Goal: Task Accomplishment & Management: Use online tool/utility

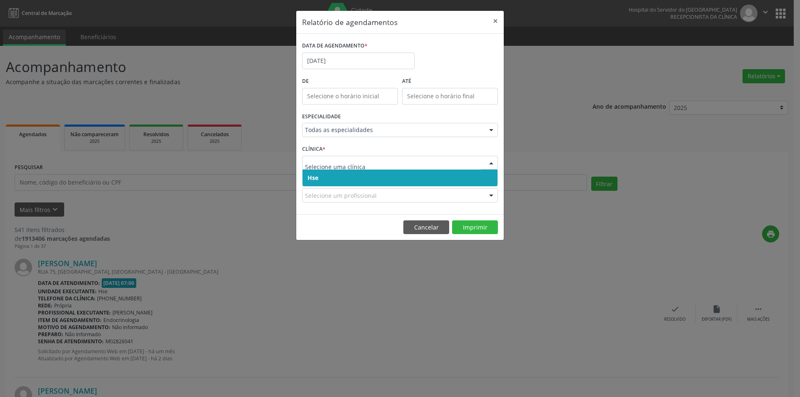
click at [342, 183] on span "Hse" at bounding box center [400, 178] width 195 height 17
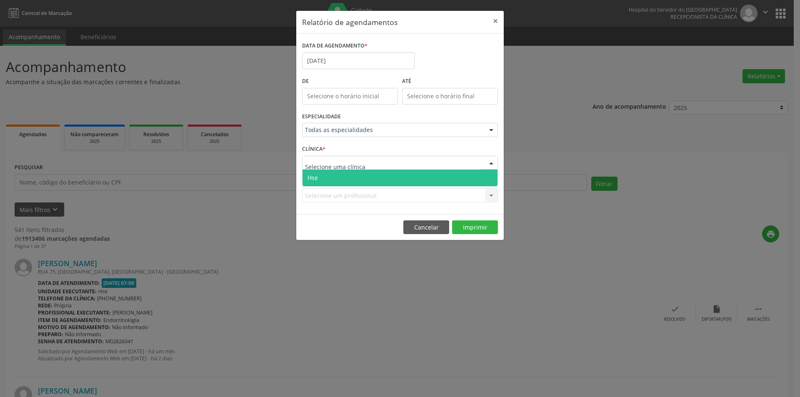
click at [336, 178] on span "Hse" at bounding box center [400, 178] width 195 height 17
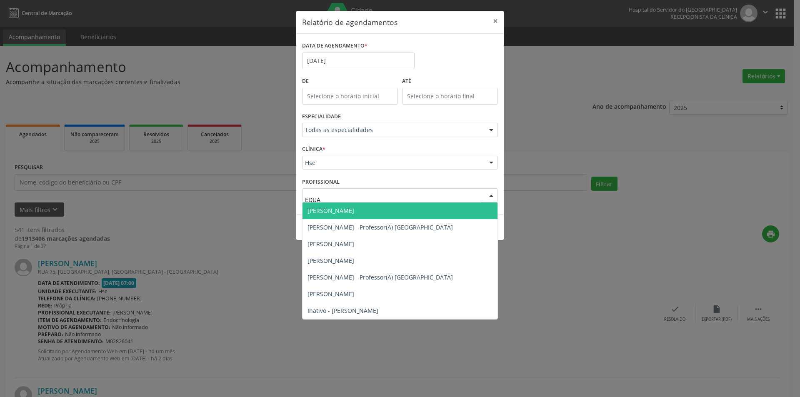
type input "EDUAR"
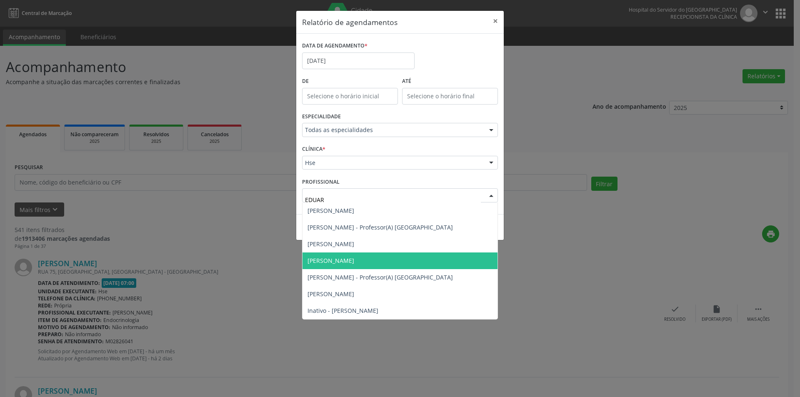
click at [341, 257] on span "[PERSON_NAME]" at bounding box center [331, 261] width 47 height 8
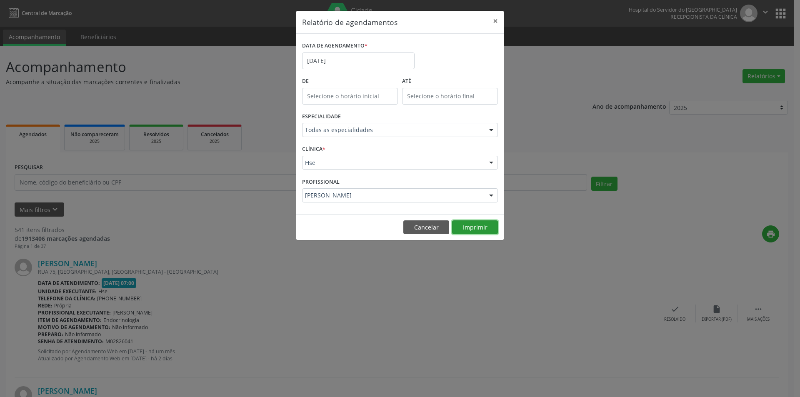
click at [473, 229] on button "Imprimir" at bounding box center [475, 228] width 46 height 14
click at [416, 230] on button "Cancelar" at bounding box center [427, 228] width 46 height 14
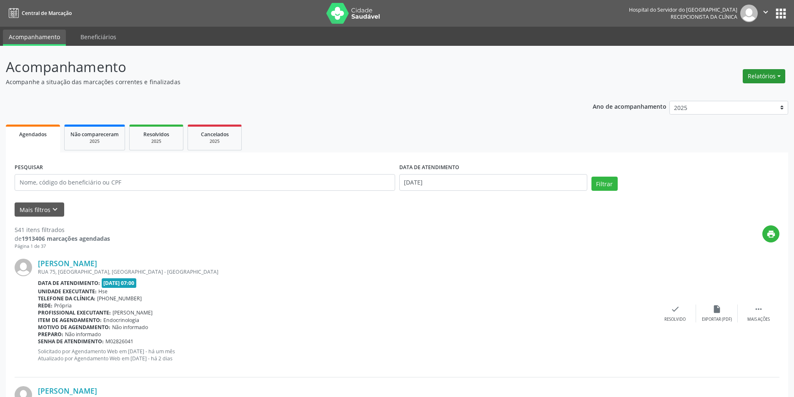
click at [762, 77] on button "Relatórios" at bounding box center [764, 76] width 43 height 14
click at [729, 92] on link "Agendamentos" at bounding box center [741, 94] width 90 height 12
select select "8"
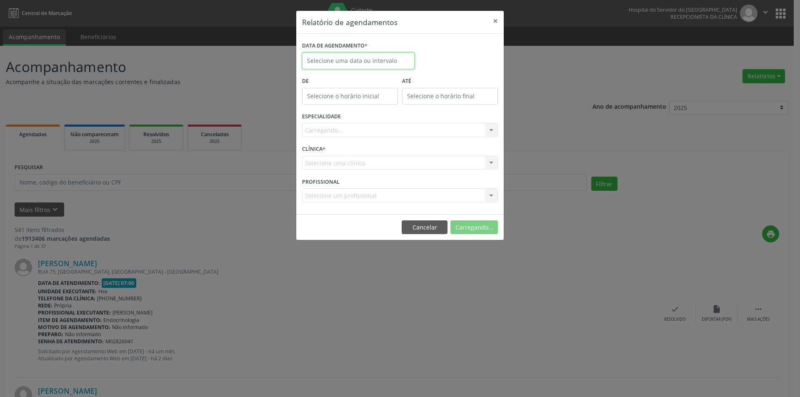
click at [349, 58] on input "text" at bounding box center [358, 61] width 113 height 17
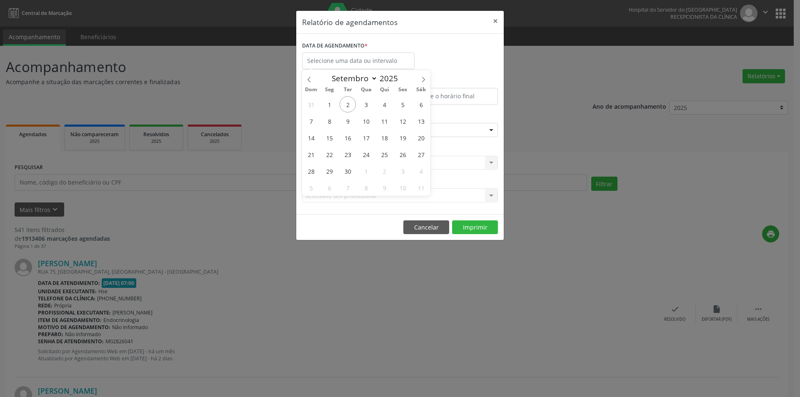
drag, startPoint x: 239, startPoint y: 73, endPoint x: 244, endPoint y: 86, distance: 13.9
click at [240, 74] on div "Relatório de agendamentos × DATA DE AGENDAMENTO * De ATÉ ESPECIALIDADE Selecion…" at bounding box center [400, 198] width 800 height 397
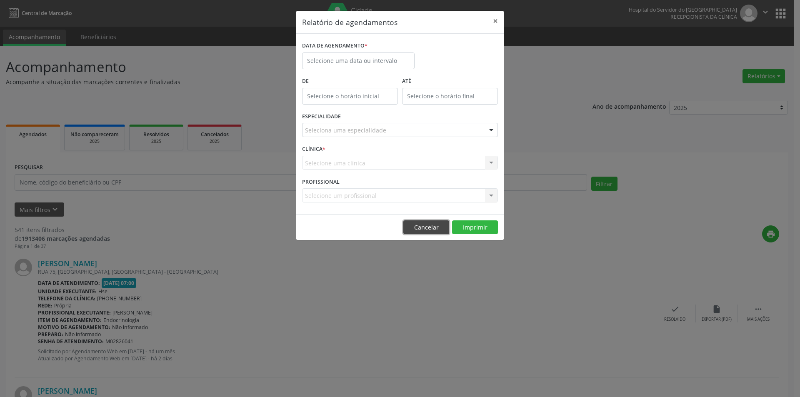
click at [429, 231] on button "Cancelar" at bounding box center [427, 228] width 46 height 14
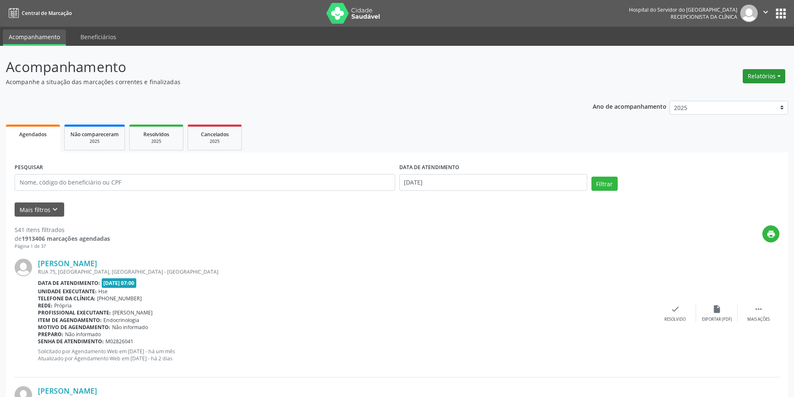
click at [757, 74] on button "Relatórios" at bounding box center [764, 76] width 43 height 14
click at [733, 92] on link "Agendamentos" at bounding box center [741, 94] width 90 height 12
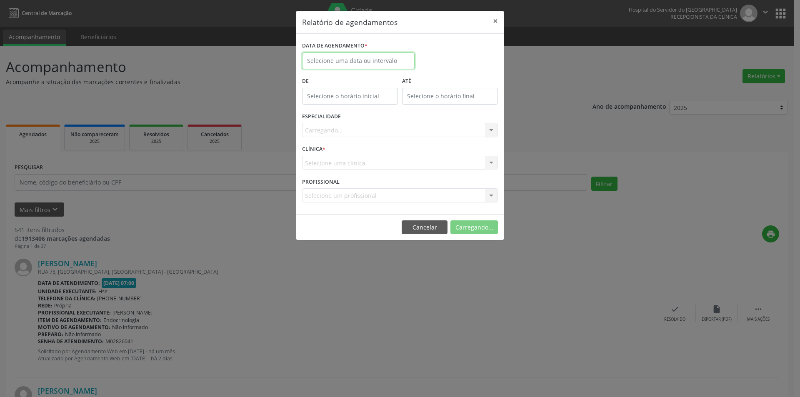
click at [338, 64] on input "text" at bounding box center [358, 61] width 113 height 17
click at [347, 107] on span "2" at bounding box center [348, 104] width 16 height 16
type input "[DATE]"
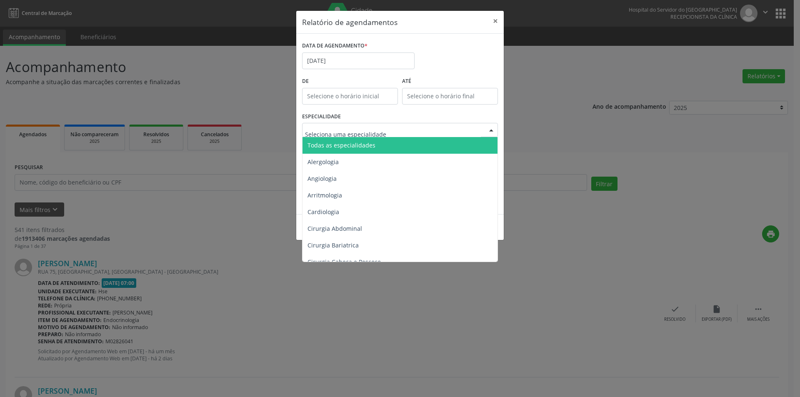
click at [375, 149] on span "Todas as especialidades" at bounding box center [401, 145] width 196 height 17
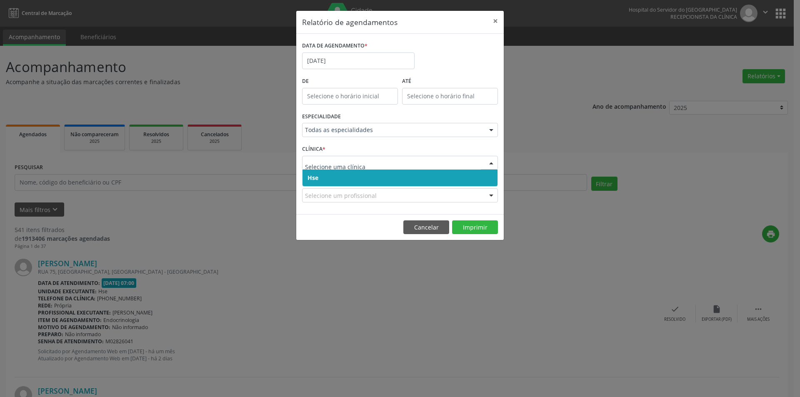
click at [331, 178] on span "Hse" at bounding box center [400, 178] width 195 height 17
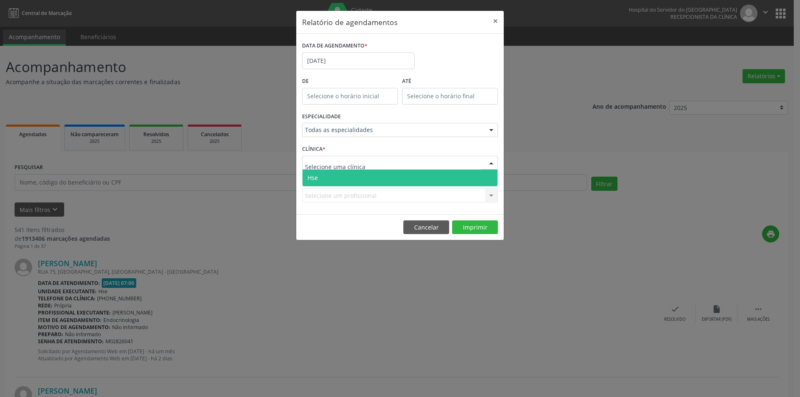
drag, startPoint x: 368, startPoint y: 184, endPoint x: 349, endPoint y: 182, distance: 18.9
click at [368, 185] on span "Hse" at bounding box center [400, 178] width 195 height 17
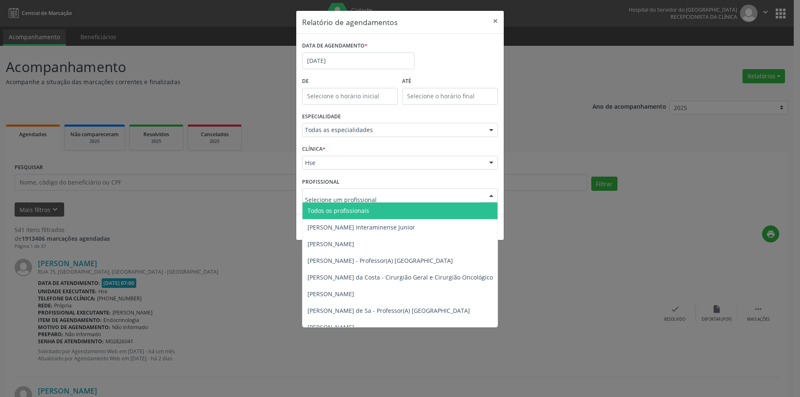
click at [342, 211] on span "Todos os profissionais" at bounding box center [339, 211] width 62 height 8
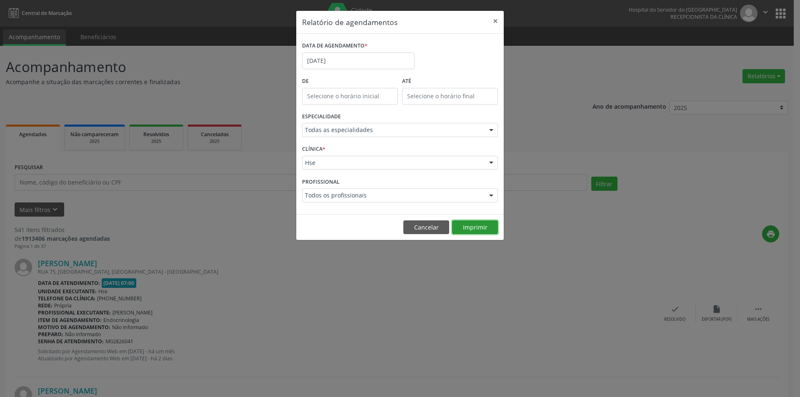
click at [472, 229] on button "Imprimir" at bounding box center [475, 228] width 46 height 14
click at [425, 228] on button "Cancelar" at bounding box center [427, 228] width 46 height 14
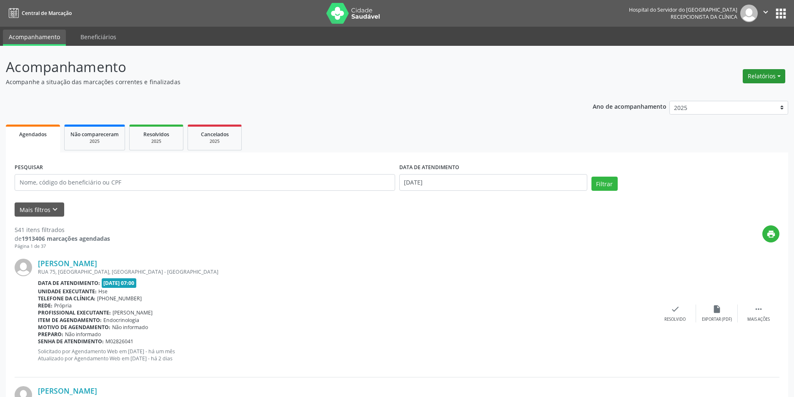
click at [758, 79] on button "Relatórios" at bounding box center [764, 76] width 43 height 14
click at [732, 100] on link "Agendamentos" at bounding box center [741, 94] width 90 height 12
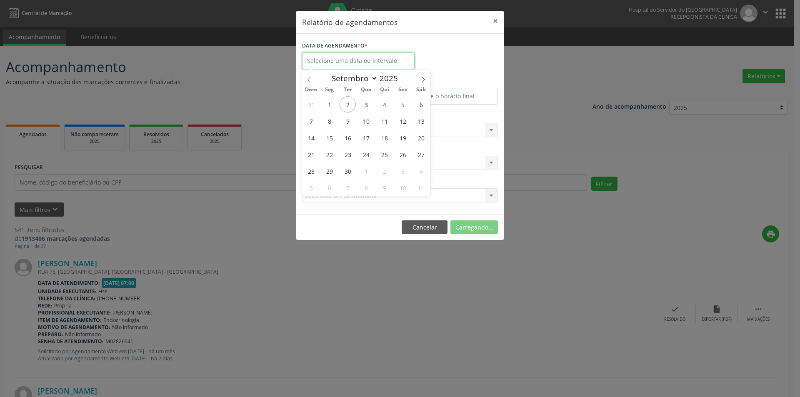
click at [349, 64] on input "text" at bounding box center [358, 61] width 113 height 17
click at [424, 79] on icon at bounding box center [424, 80] width 6 height 6
select select "9"
click at [382, 103] on span "2" at bounding box center [384, 104] width 16 height 16
type input "[DATE]"
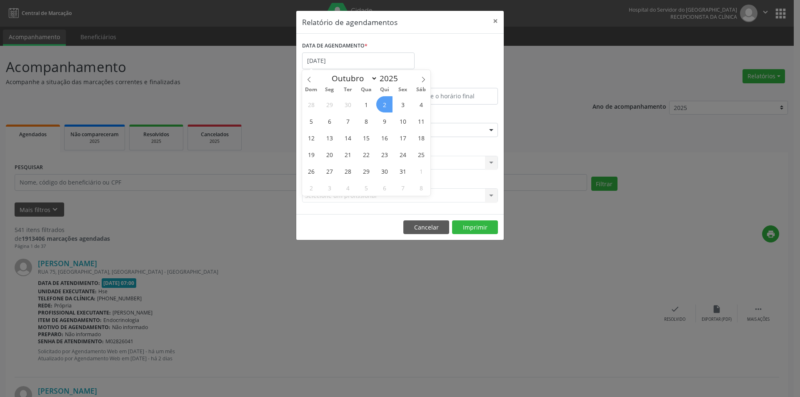
click at [382, 103] on span "2" at bounding box center [384, 104] width 16 height 16
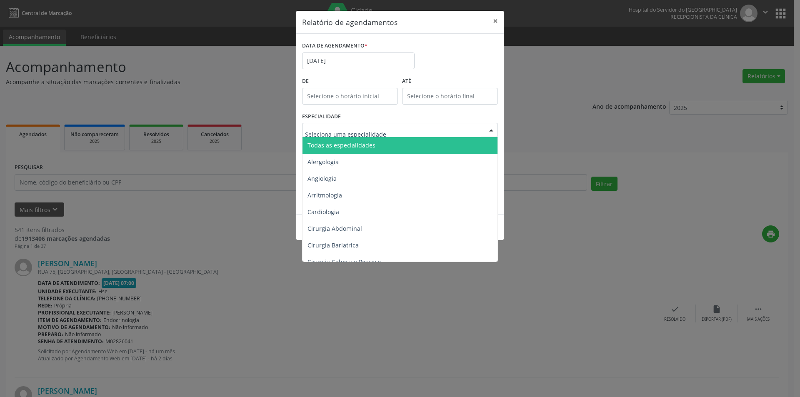
click at [343, 146] on span "Todas as especialidades" at bounding box center [342, 145] width 68 height 8
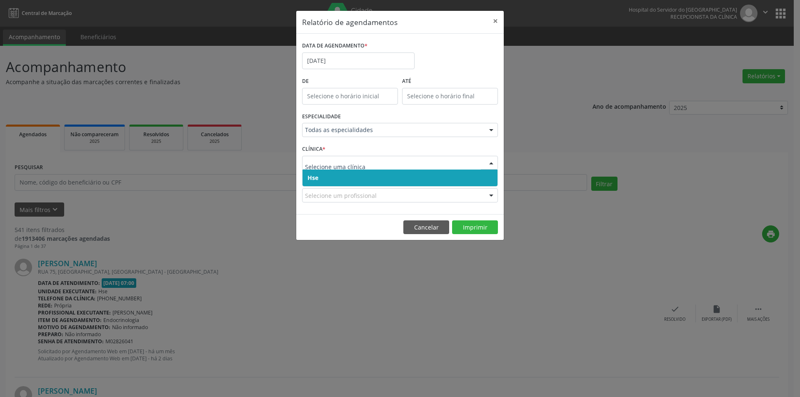
click at [337, 177] on span "Hse" at bounding box center [400, 178] width 195 height 17
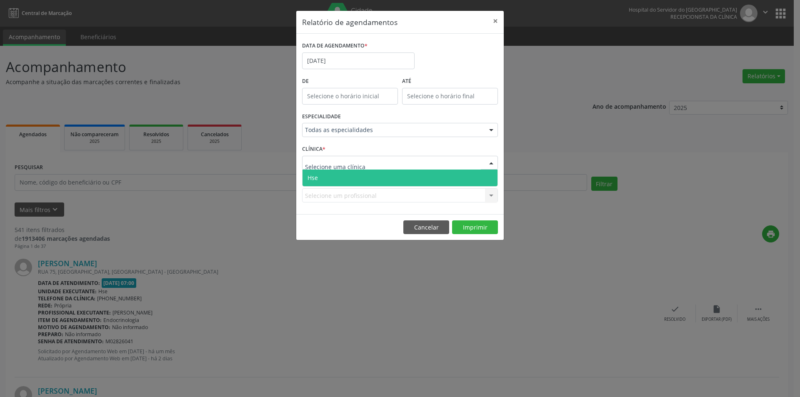
click at [340, 180] on span "Hse" at bounding box center [400, 178] width 195 height 17
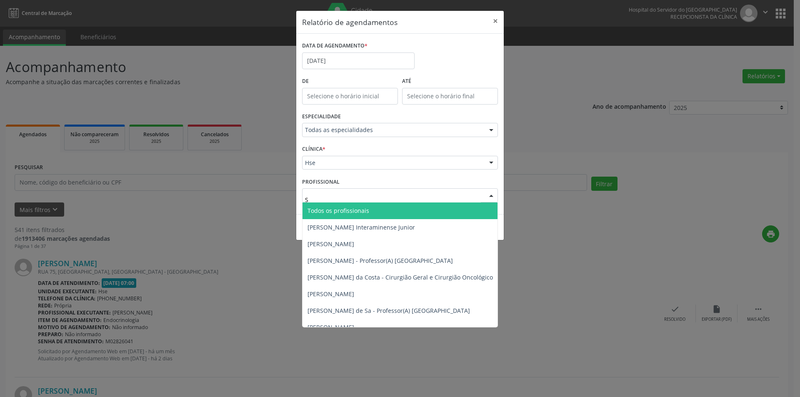
type input "ST"
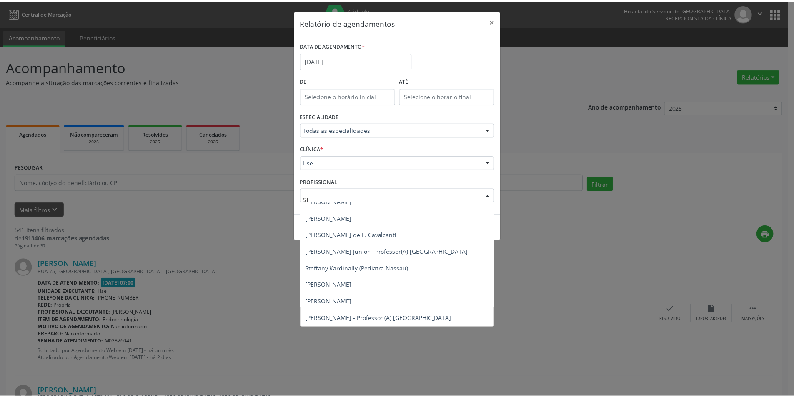
scroll to position [646, 0]
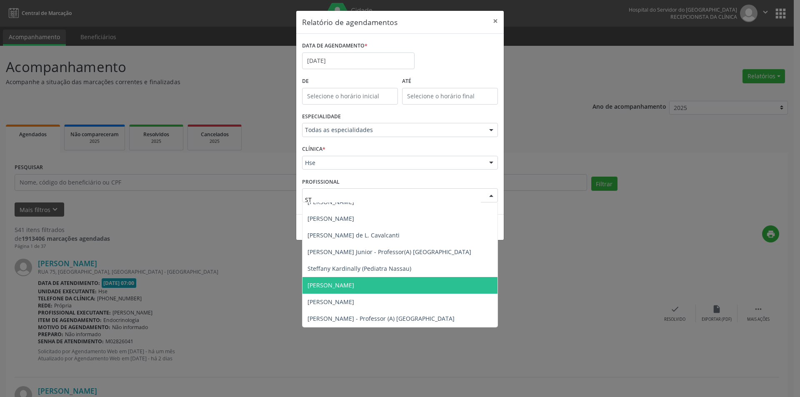
click at [354, 284] on span "[PERSON_NAME]" at bounding box center [331, 285] width 47 height 8
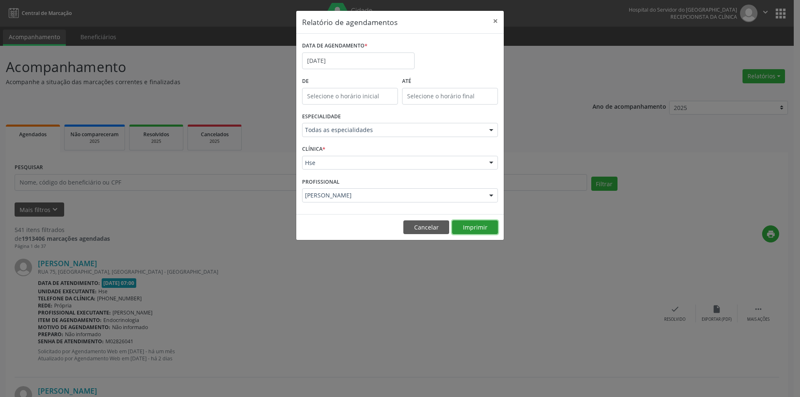
click at [478, 231] on button "Imprimir" at bounding box center [475, 228] width 46 height 14
click at [409, 229] on button "Cancelar" at bounding box center [427, 228] width 46 height 14
